Goal: Information Seeking & Learning: Find specific page/section

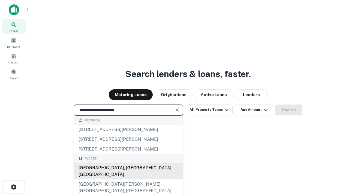
click at [128, 180] on div "[GEOGRAPHIC_DATA], [GEOGRAPHIC_DATA], [GEOGRAPHIC_DATA]" at bounding box center [128, 171] width 109 height 16
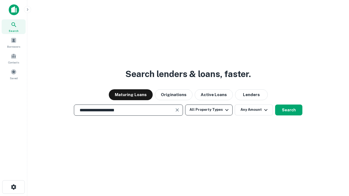
type input "**********"
click at [209, 110] on button "All Property Types" at bounding box center [208, 110] width 47 height 11
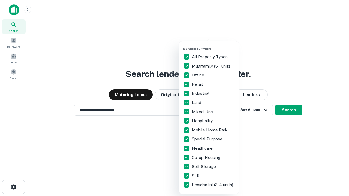
click at [213, 46] on button "button" at bounding box center [213, 46] width 60 height 0
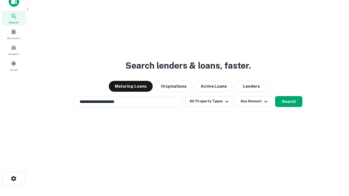
scroll to position [3, 66]
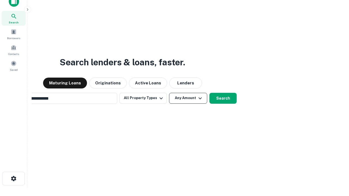
click at [169, 93] on button "Any Amount" at bounding box center [188, 98] width 38 height 11
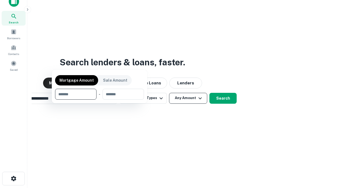
scroll to position [9, 0]
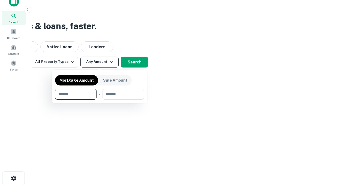
type input "*******"
click at [100, 100] on button "button" at bounding box center [99, 100] width 89 height 0
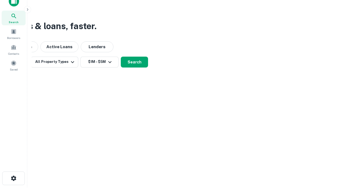
scroll to position [8, 0]
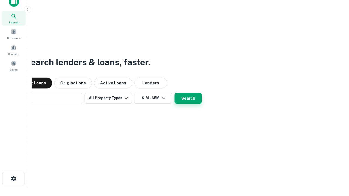
click at [175, 93] on button "Search" at bounding box center [188, 98] width 27 height 11
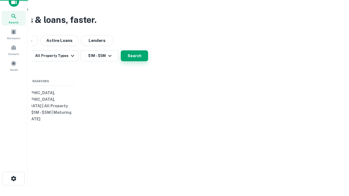
scroll to position [9, 0]
